Goal: Task Accomplishment & Management: Complete application form

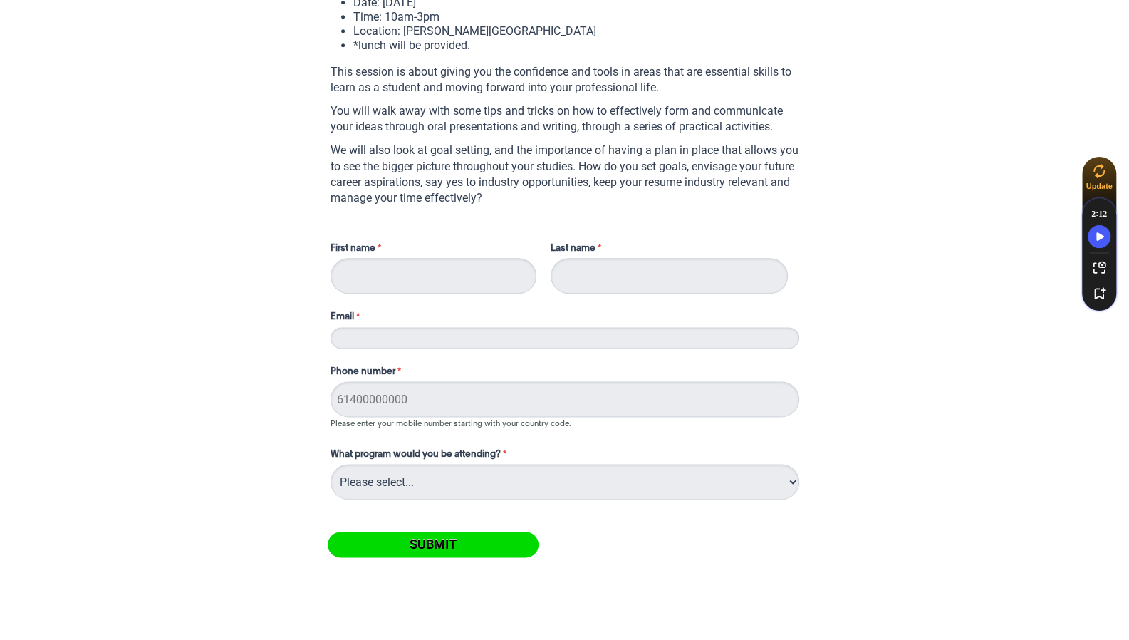
scroll to position [979, 0]
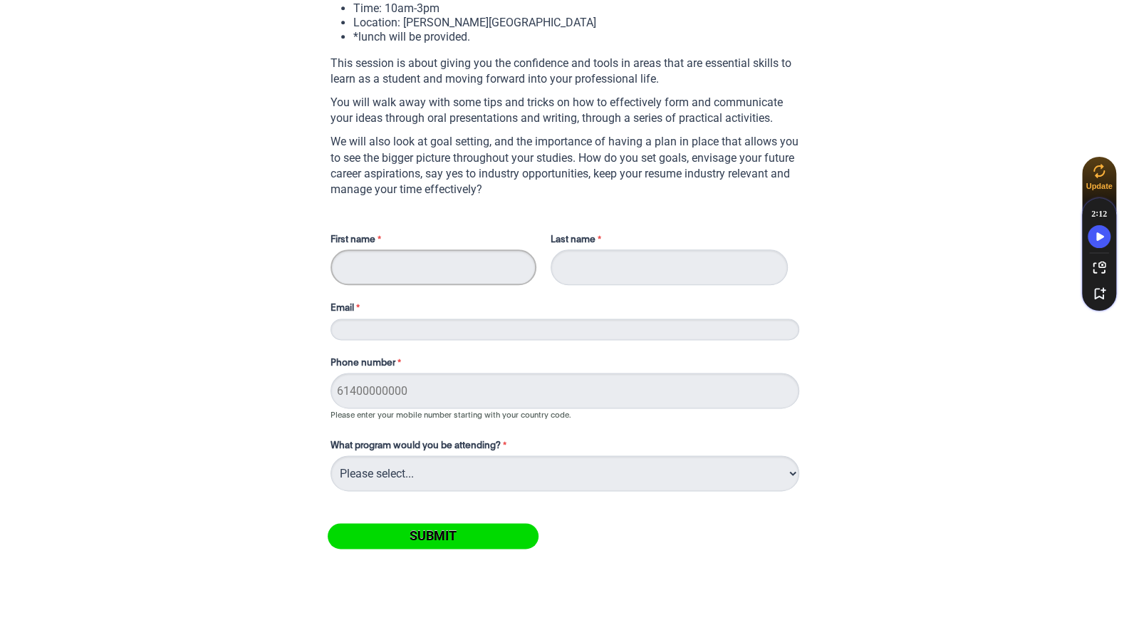
click at [374, 257] on input "First name" at bounding box center [434, 267] width 206 height 36
type input "[PERSON_NAME]"
type input "Pitt"
type input "[PERSON_NAME][EMAIL_ADDRESS][PERSON_NAME][DOMAIN_NAME]"
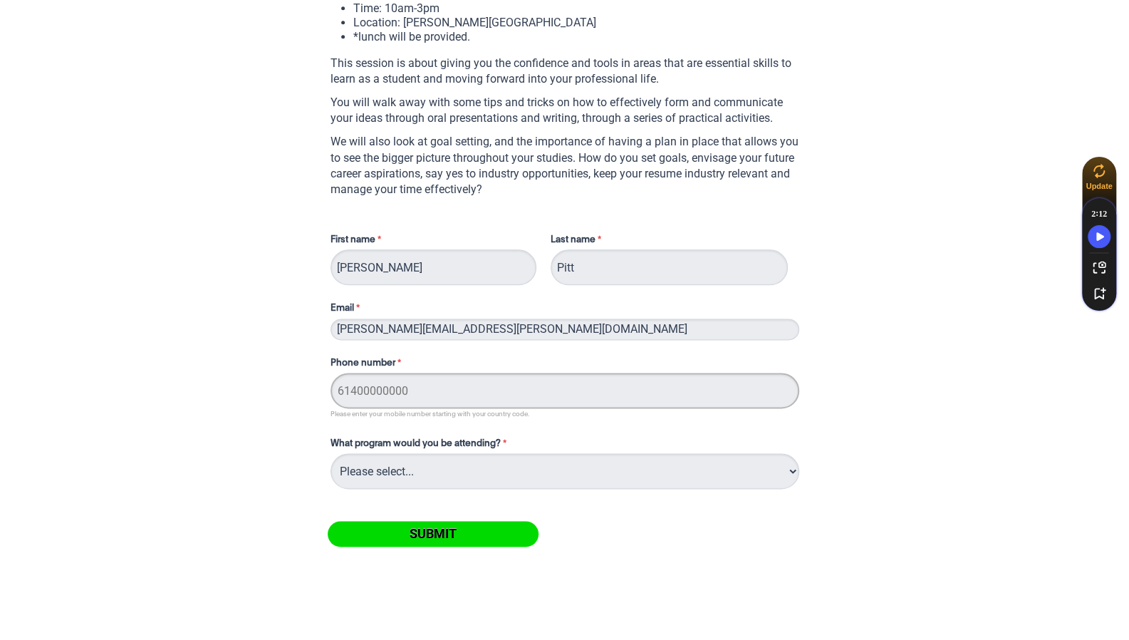
click at [399, 390] on input "Phone number" at bounding box center [565, 391] width 469 height 36
type input "0429914635"
click at [459, 470] on select "Please select... On-campus" at bounding box center [565, 473] width 469 height 36
select select "tfa_236"
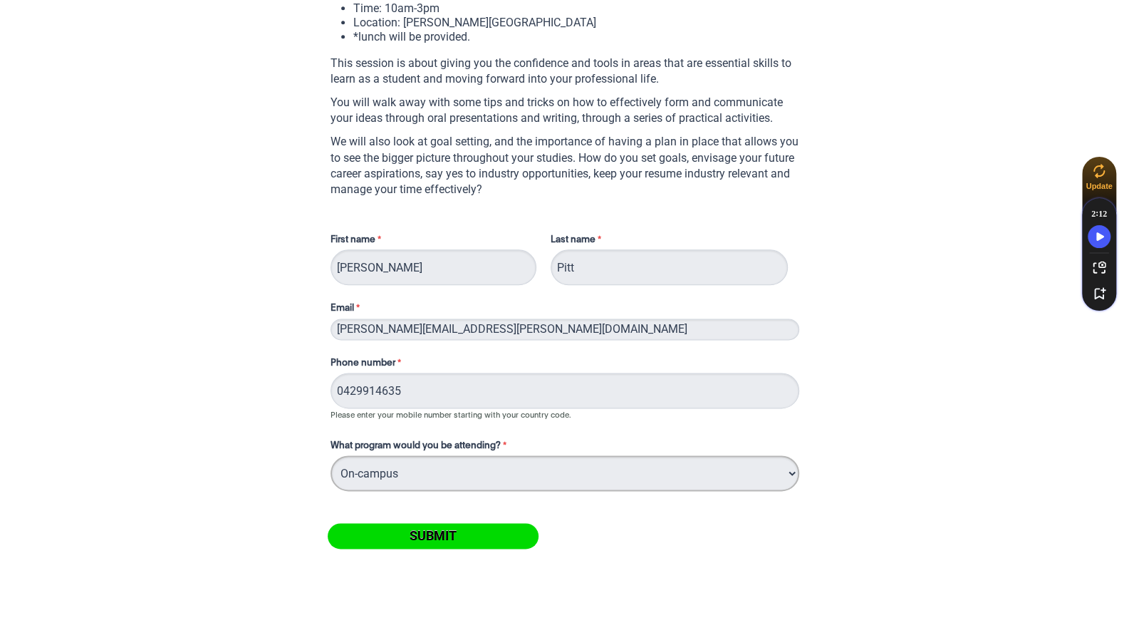
click at [331, 456] on select "Please select... On-campus" at bounding box center [565, 473] width 469 height 36
click at [408, 538] on input "Submit" at bounding box center [433, 536] width 211 height 26
